Goal: Ask a question

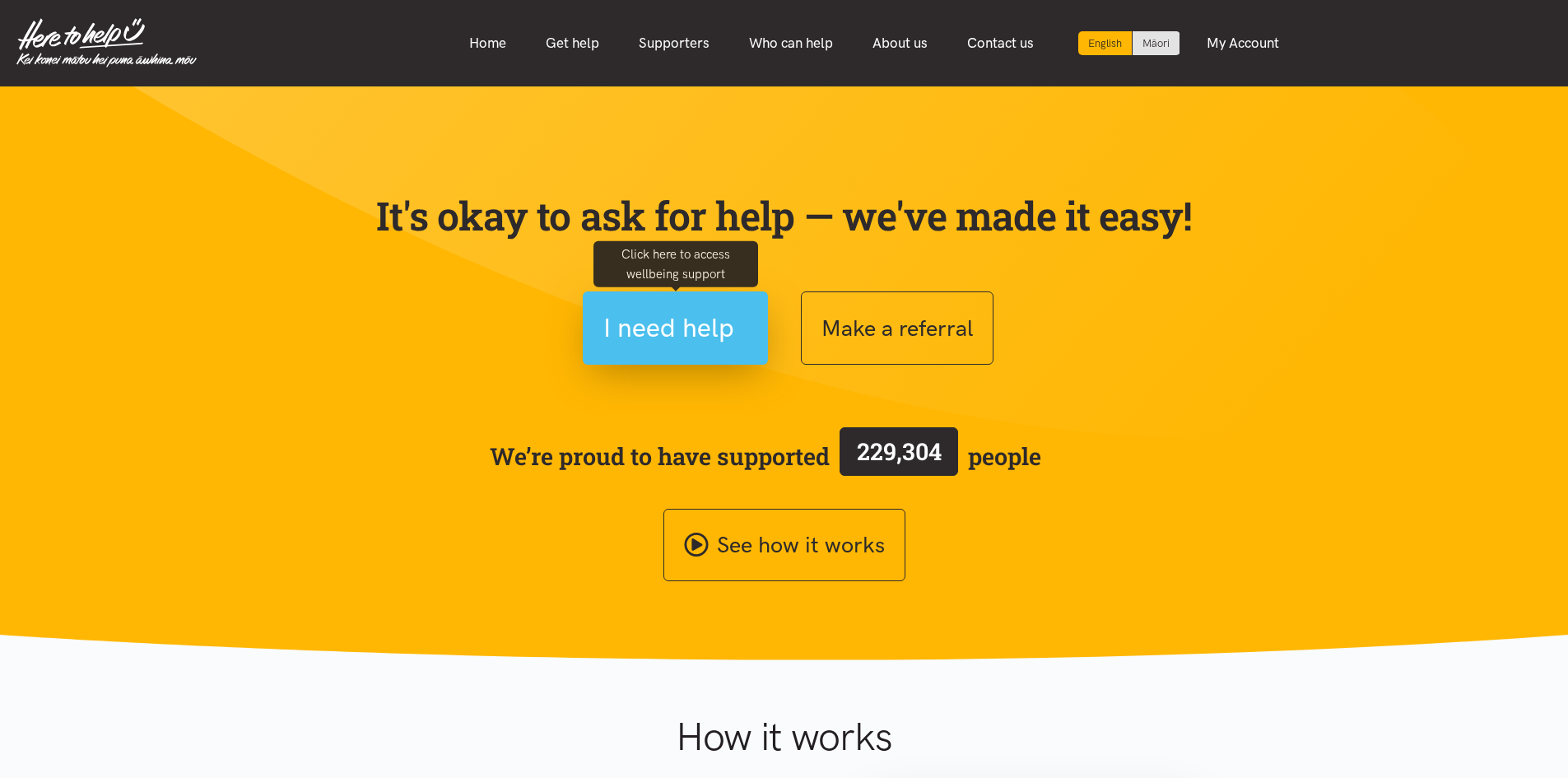
click at [692, 321] on span "I need help" at bounding box center [668, 327] width 131 height 42
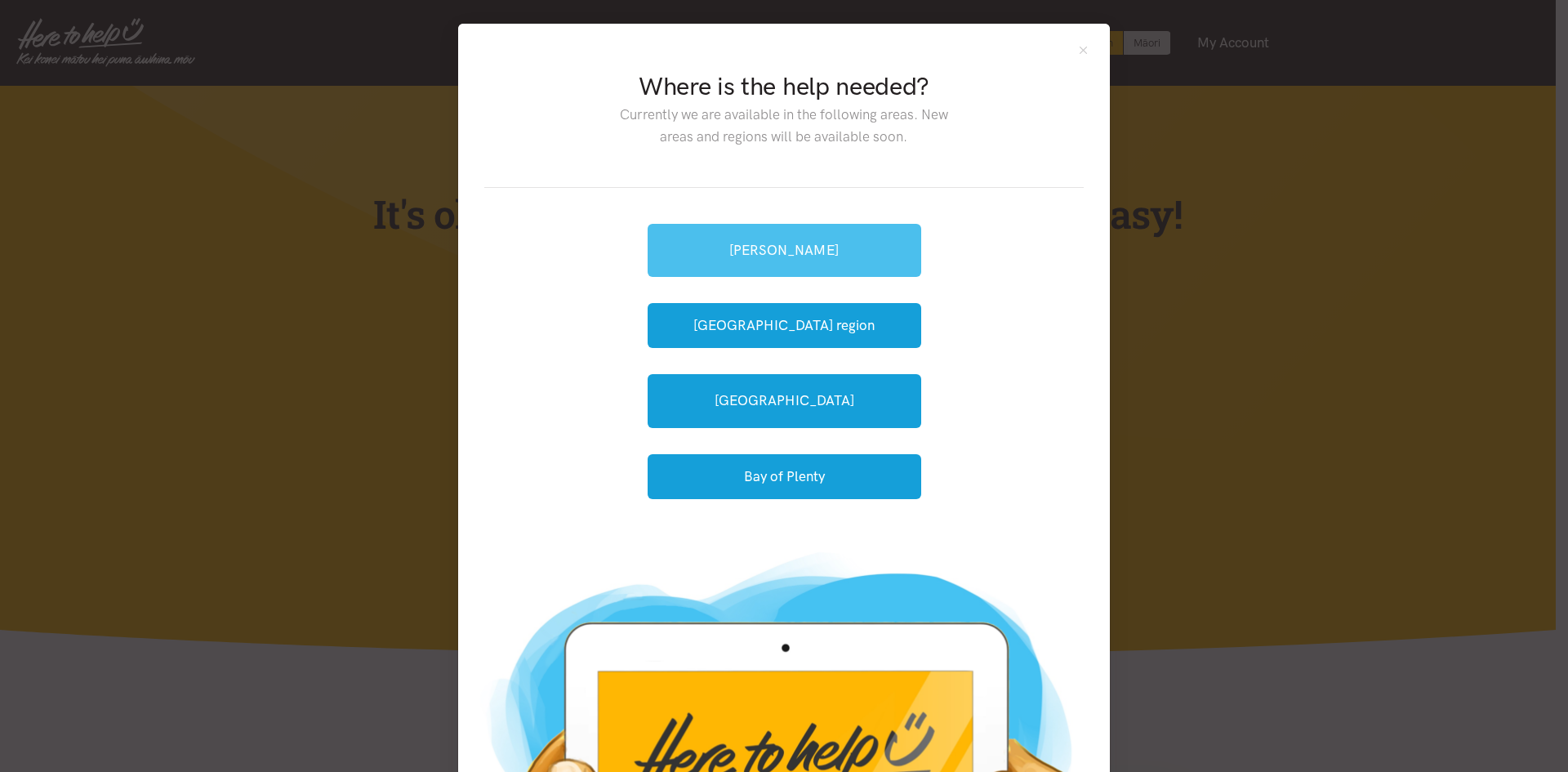
click at [733, 252] on link "[PERSON_NAME]" at bounding box center [784, 250] width 274 height 53
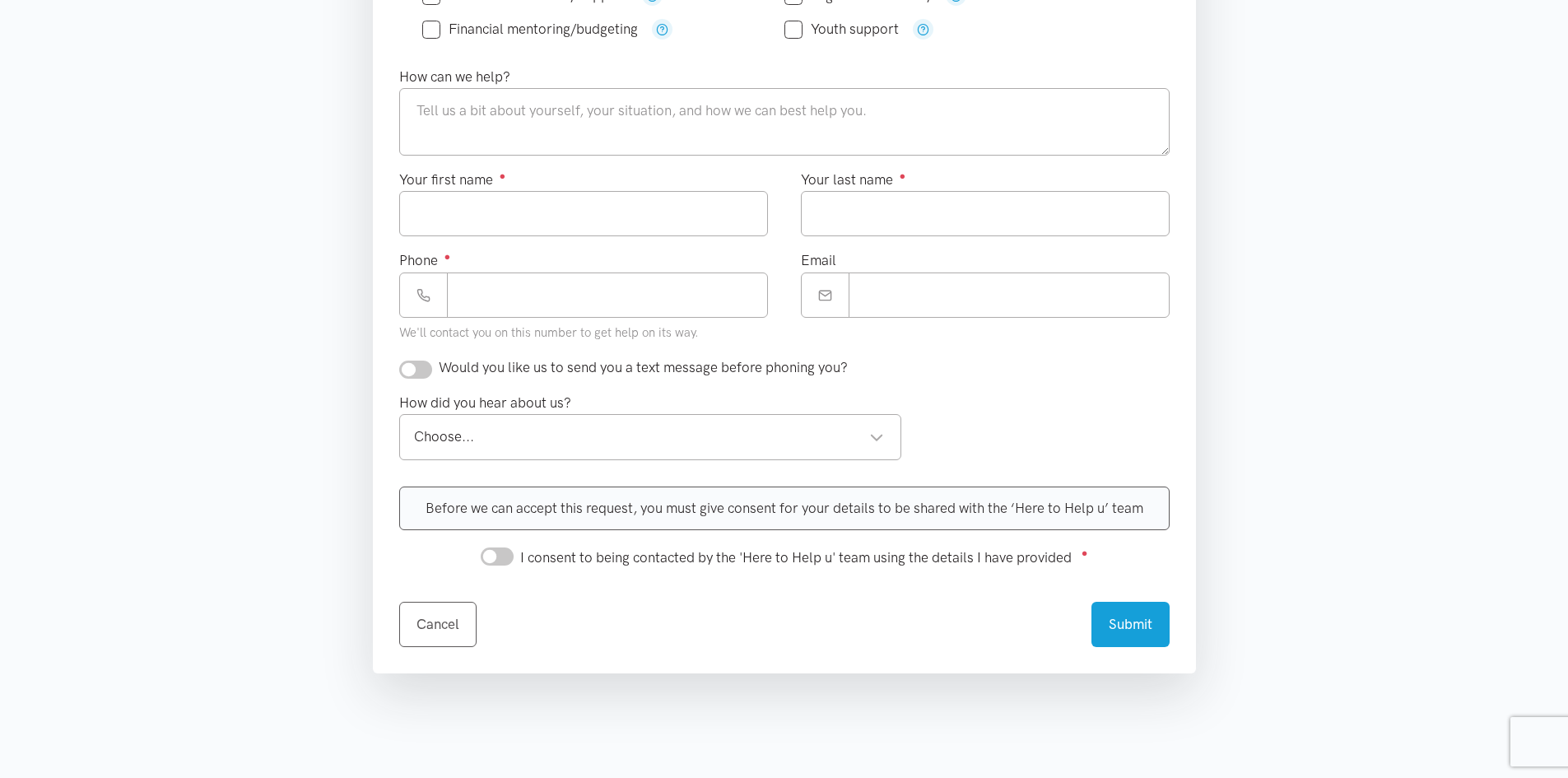
scroll to position [823, 0]
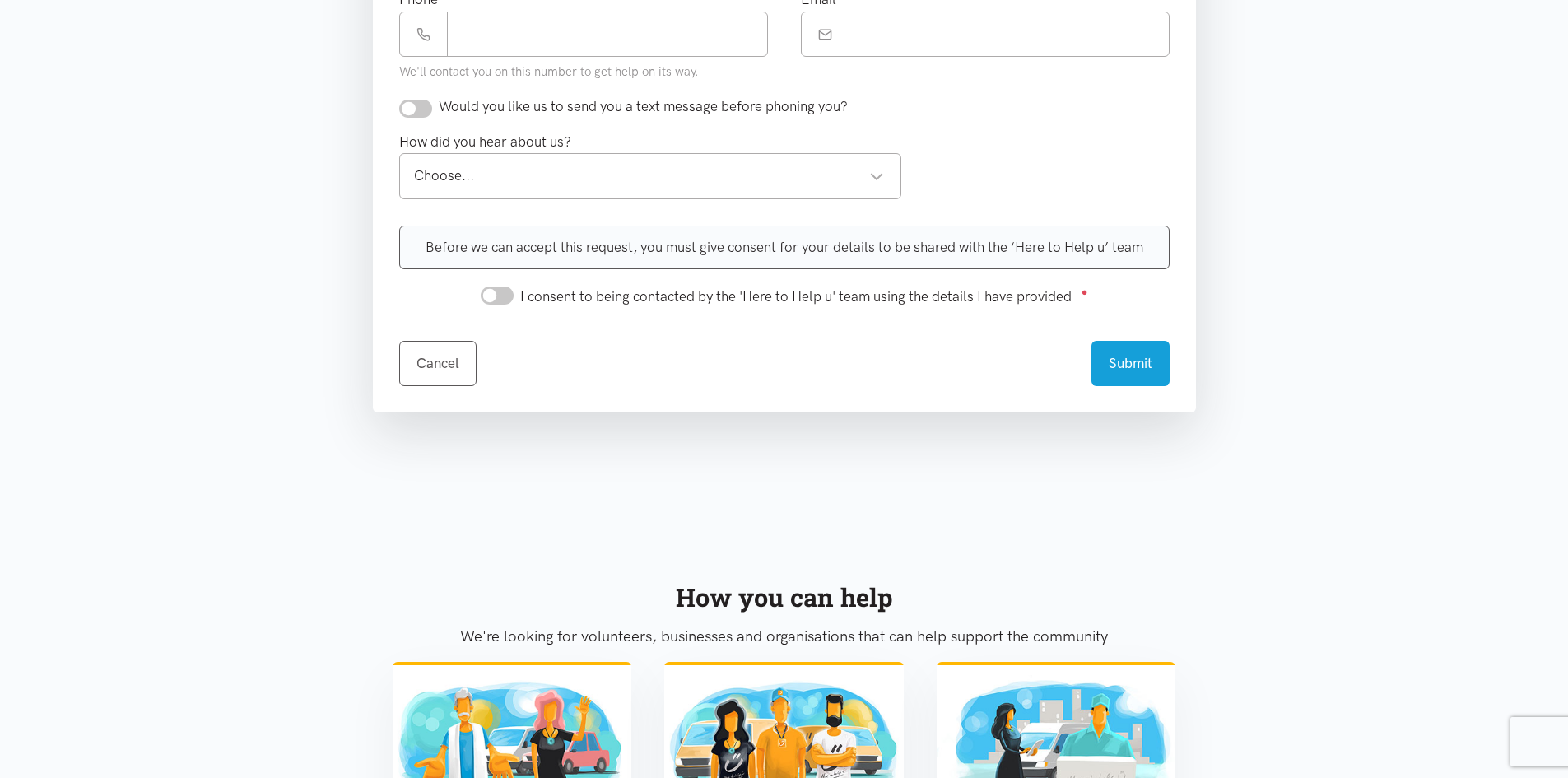
click at [881, 535] on section "How you can help We're looking for volunteers, businesses and organisations tha…" at bounding box center [784, 779] width 1568 height 524
click at [892, 181] on div "Choose... Choose..." at bounding box center [651, 176] width 503 height 46
